Goal: Transaction & Acquisition: Purchase product/service

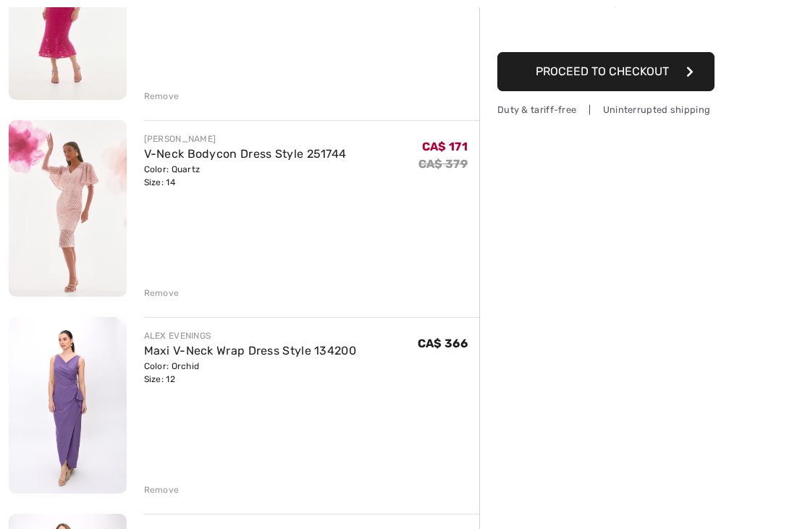
click at [148, 488] on div "Remove" at bounding box center [161, 490] width 35 height 13
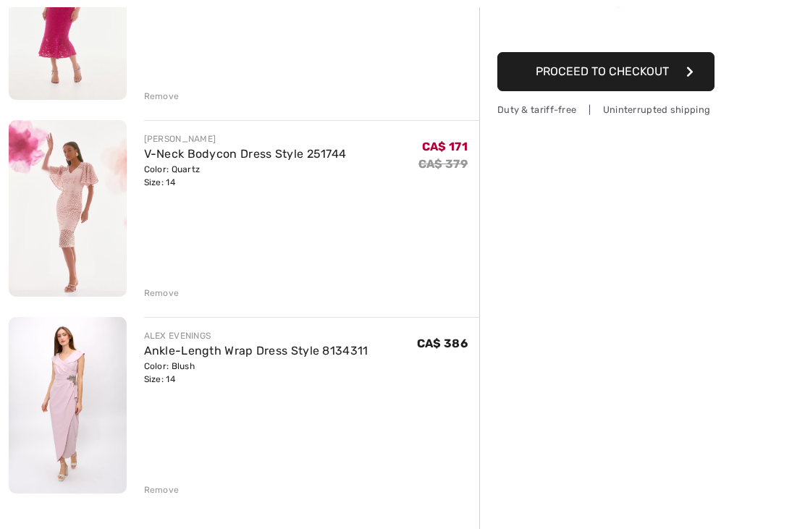
click at [150, 487] on div "Remove" at bounding box center [161, 490] width 35 height 13
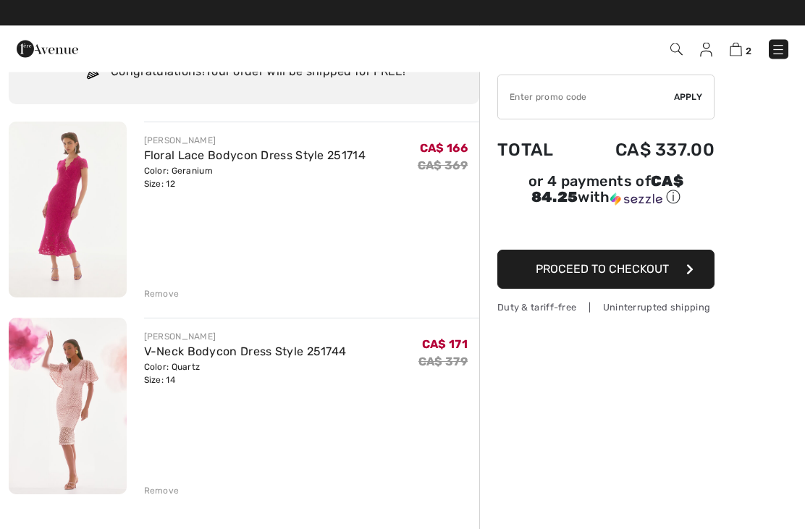
scroll to position [68, 0]
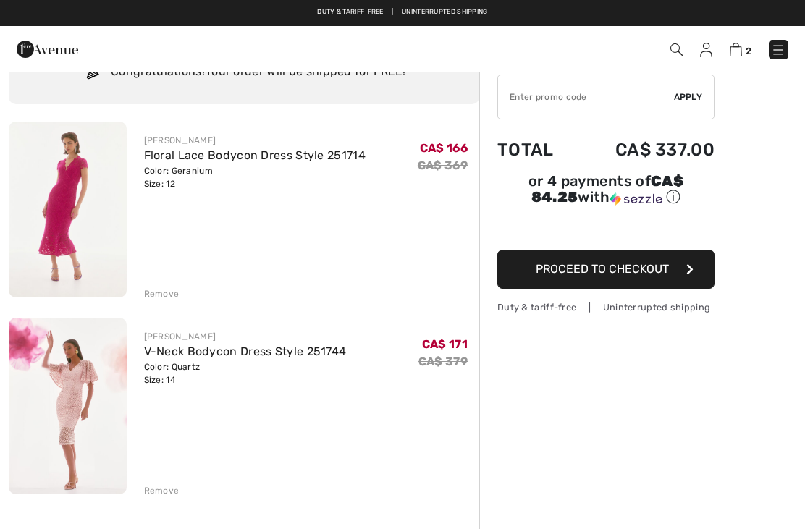
click at [60, 220] on img at bounding box center [68, 210] width 118 height 176
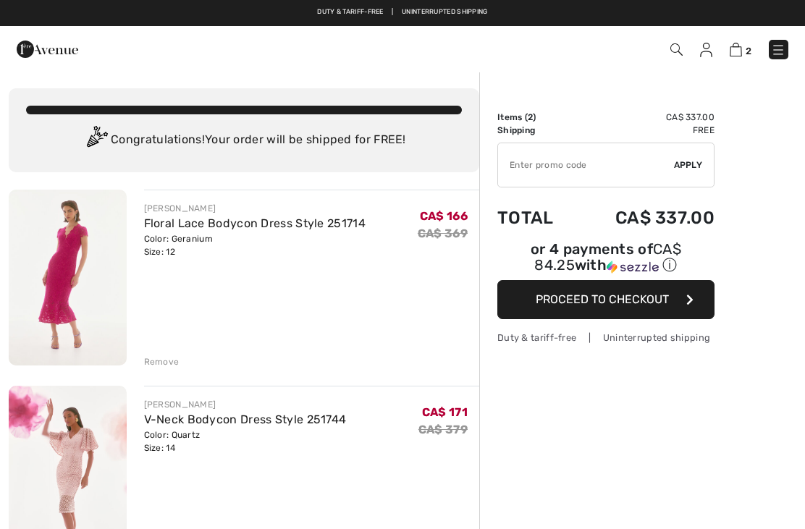
click at [89, 450] on img at bounding box center [68, 474] width 118 height 177
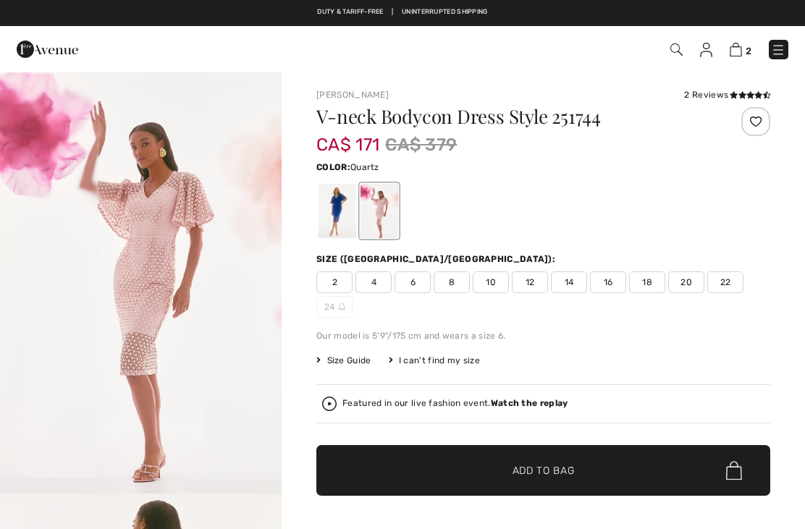
click at [124, 302] on img "1 / 5" at bounding box center [141, 282] width 282 height 423
checkbox input "true"
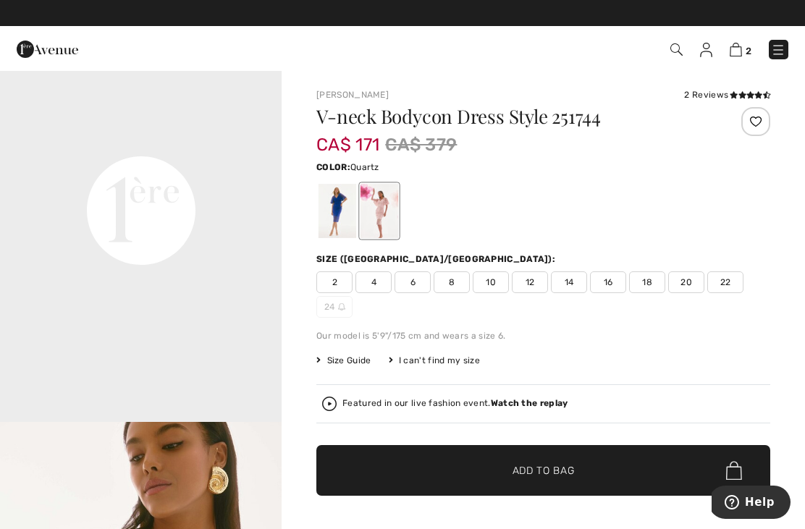
scroll to position [929, 0]
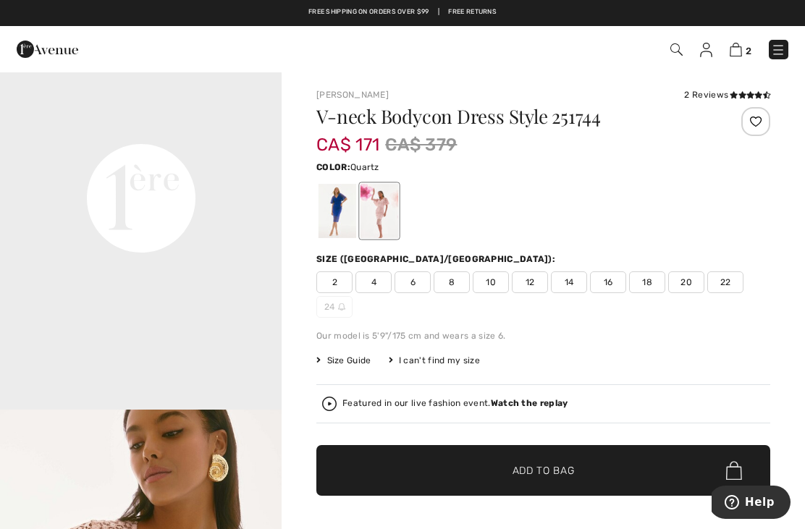
click at [742, 54] on img at bounding box center [736, 50] width 12 height 14
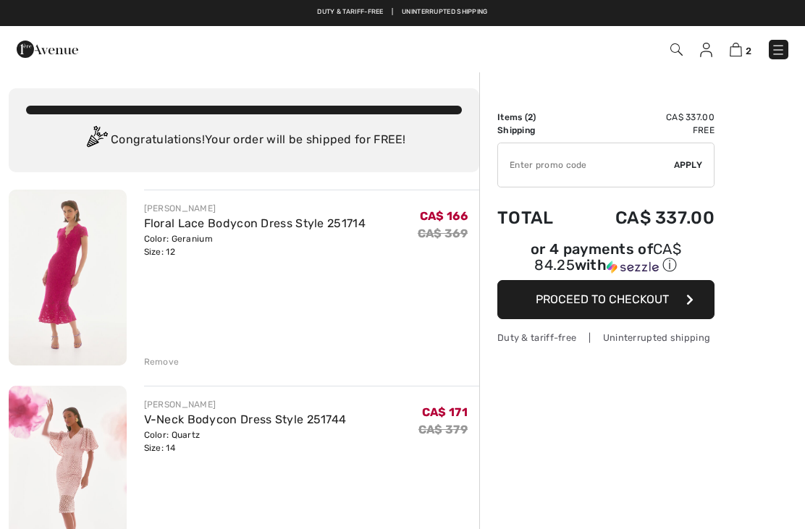
click at [83, 269] on img at bounding box center [68, 278] width 118 height 176
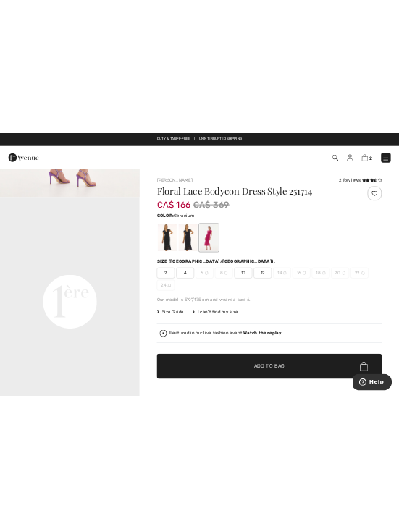
scroll to position [870, 0]
